Goal: Information Seeking & Learning: Understand process/instructions

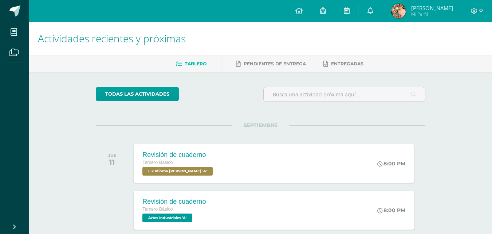
click at [350, 12] on icon at bounding box center [347, 10] width 6 height 7
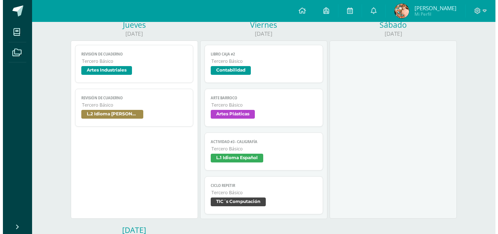
scroll to position [312, 0]
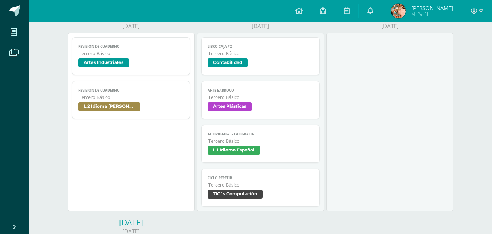
click at [257, 103] on span "Artes Plásticas" at bounding box center [261, 107] width 106 height 11
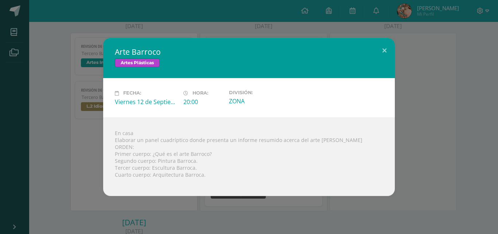
click at [80, 148] on div "Arte Barroco Artes Plásticas Fecha: [DATE] Hora: 20:00 División: ZONA En casa O…" at bounding box center [249, 116] width 492 height 157
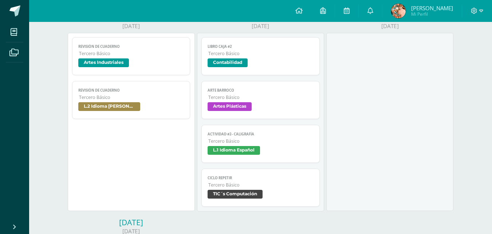
click at [224, 187] on span "Tercero Básico" at bounding box center [260, 184] width 105 height 6
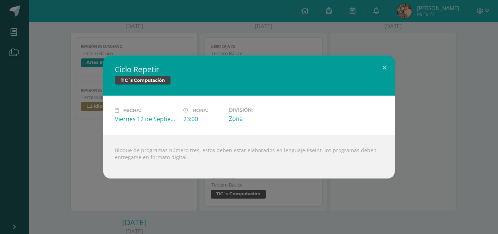
click at [78, 165] on div "Ciclo Repetir TIC´s Computación Fecha: [DATE] Hora: 23:00 División: Zona" at bounding box center [249, 116] width 492 height 123
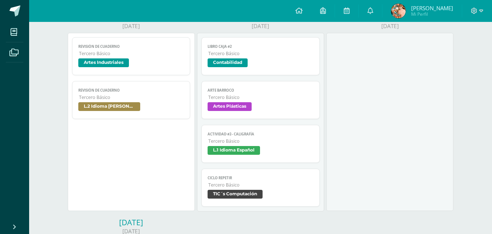
click at [228, 107] on span "Artes Plásticas" at bounding box center [230, 106] width 44 height 9
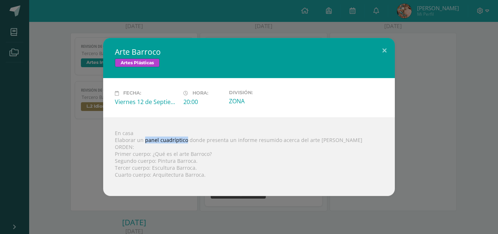
drag, startPoint x: 184, startPoint y: 141, endPoint x: 144, endPoint y: 140, distance: 40.5
click at [144, 140] on div "En casa Elaborar un panel cuadríptico donde presenta un informe resumido acerca…" at bounding box center [249, 156] width 292 height 78
copy div "panel cuadríptico"
